Goal: Find specific page/section: Find specific page/section

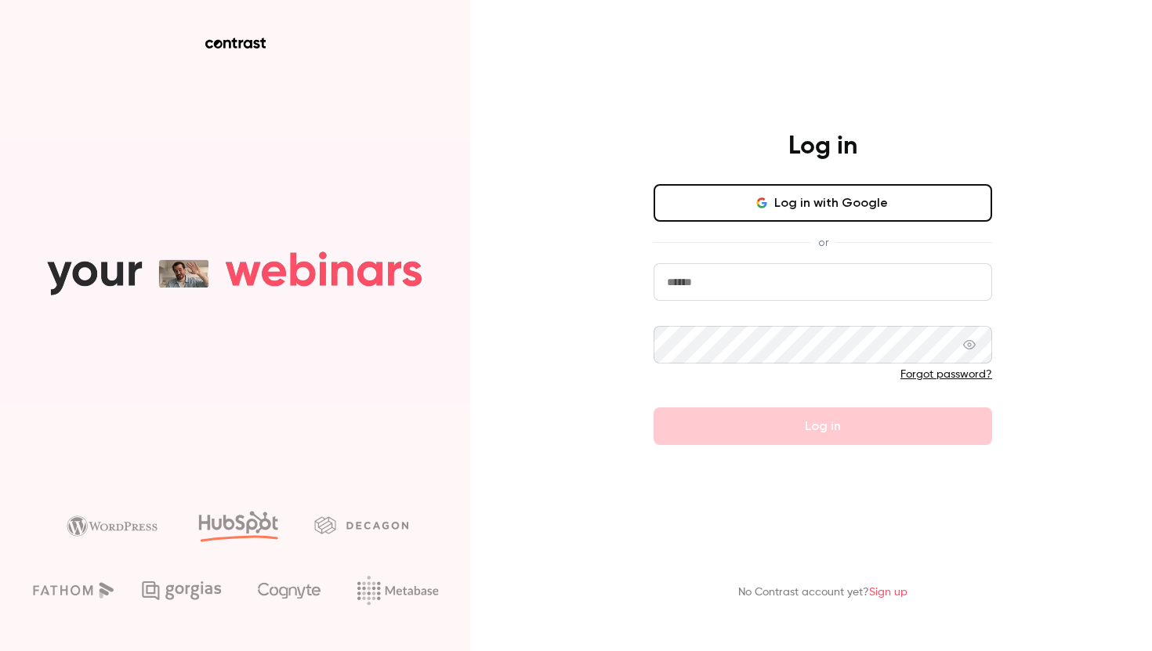
click at [808, 204] on button "Log in with Google" at bounding box center [822, 203] width 338 height 38
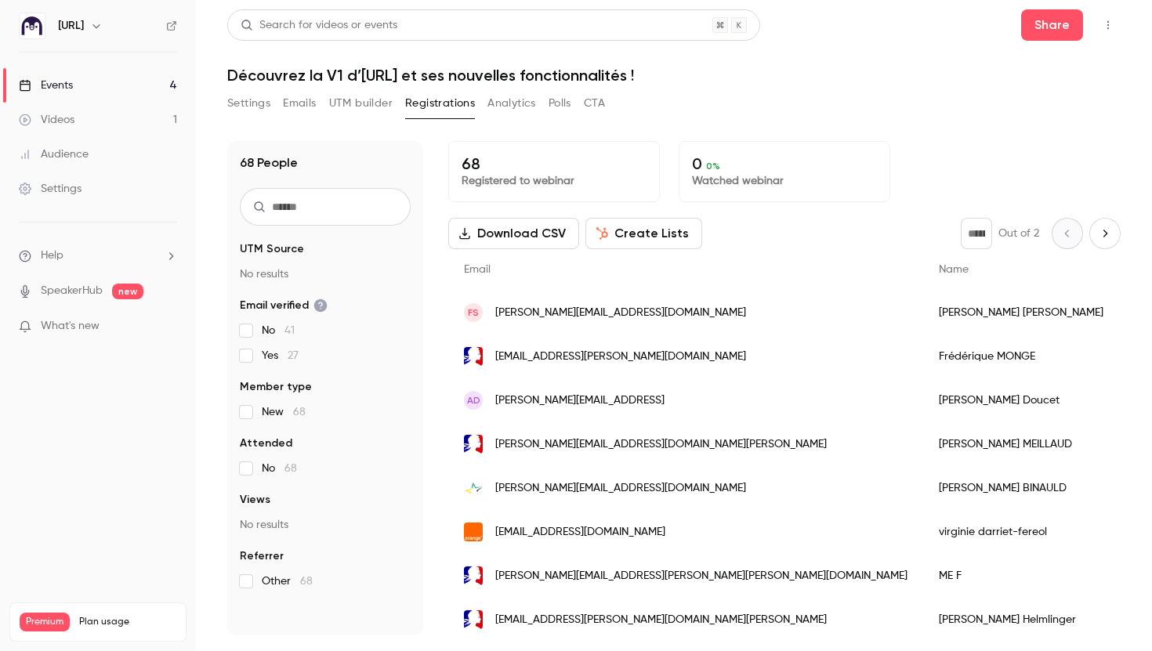
click at [135, 89] on link "Events 4" at bounding box center [98, 85] width 196 height 34
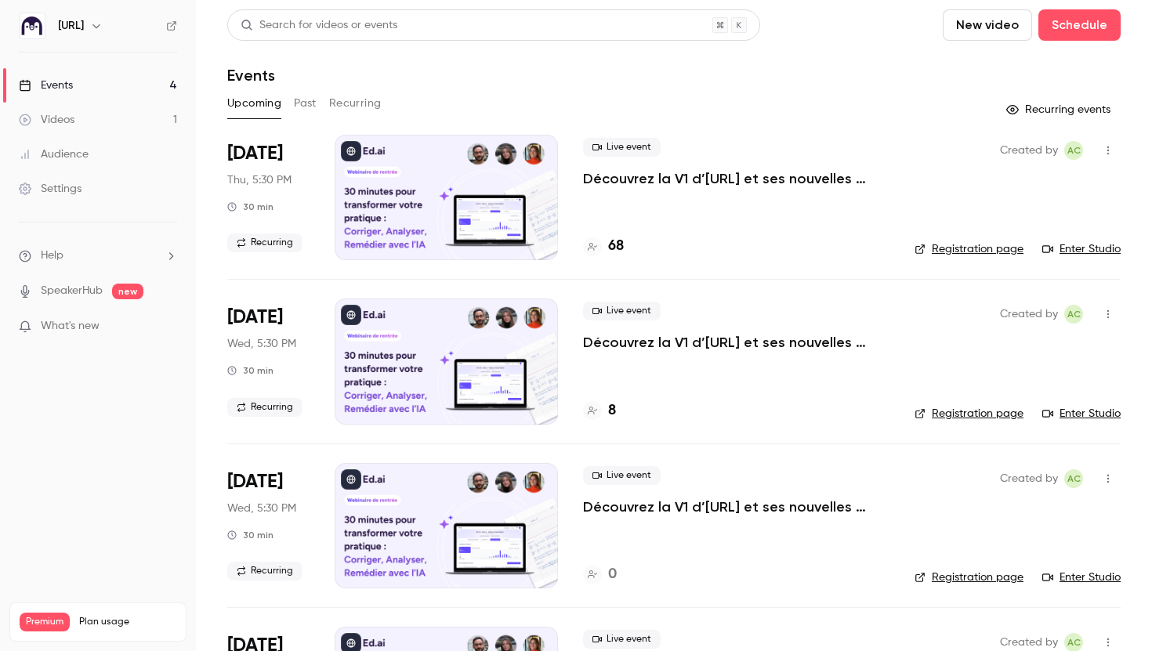
click at [651, 384] on div "Live event Découvrez la V1 d’[URL] et ses nouvelles fonctionnalités ! 8" at bounding box center [736, 360] width 306 height 125
click at [620, 241] on h4 "68" at bounding box center [616, 246] width 16 height 21
